Goal: Communication & Community: Connect with others

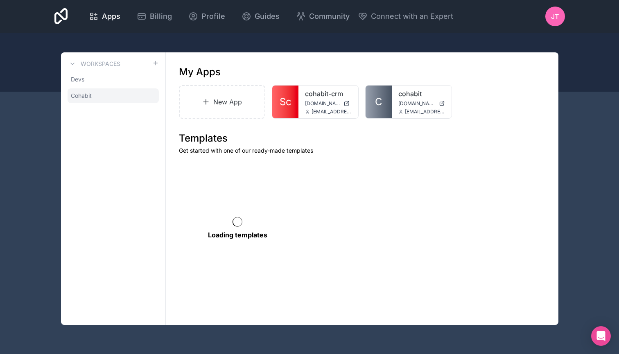
click at [106, 93] on link "Cohabit" at bounding box center [113, 95] width 91 height 15
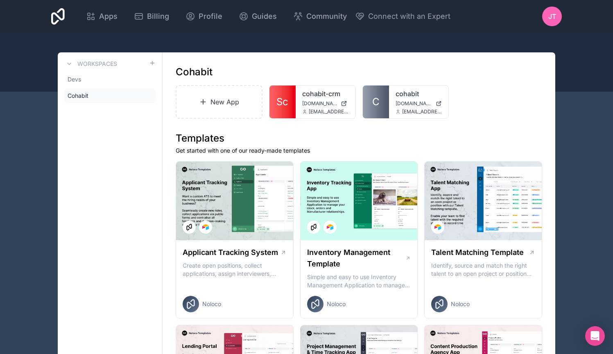
click at [0, 0] on icon at bounding box center [0, 0] width 0 height 0
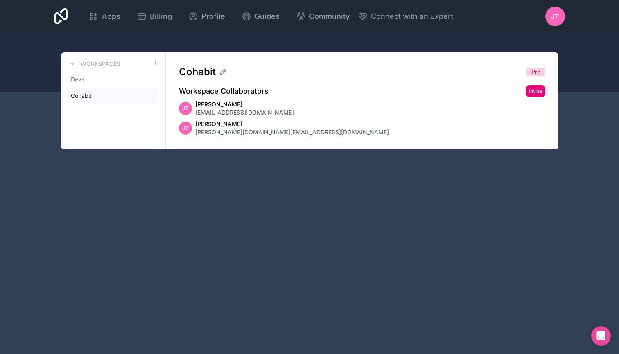
click at [539, 94] on button "Invite" at bounding box center [535, 91] width 19 height 12
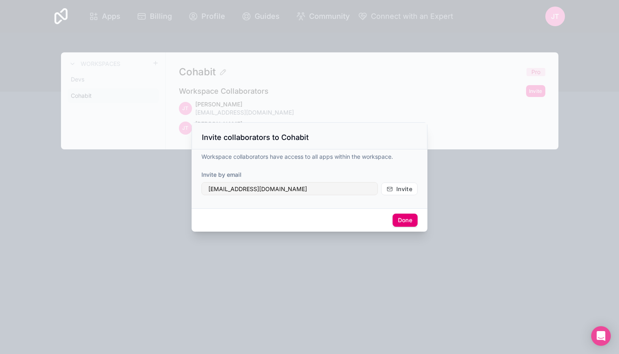
type input "[EMAIL_ADDRESS][DOMAIN_NAME]"
click at [404, 218] on button "Done" at bounding box center [405, 220] width 25 height 13
